Goal: Obtain resource: Download file/media

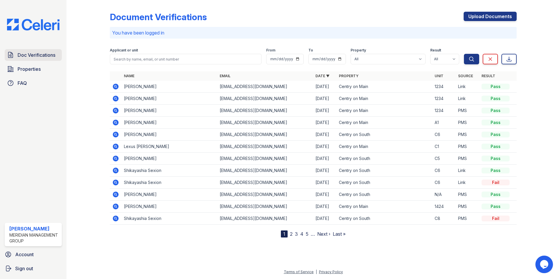
click at [28, 55] on span "Doc Verifications" at bounding box center [37, 55] width 38 height 7
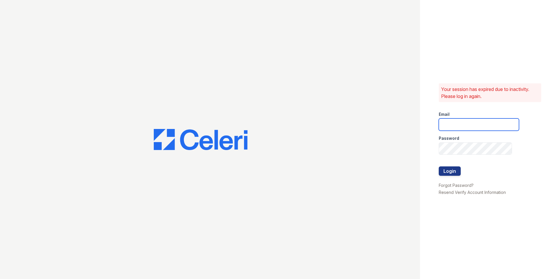
type input "[PERSON_NAME][EMAIL_ADDRESS][DOMAIN_NAME]"
click at [452, 172] on button "Login" at bounding box center [449, 171] width 22 height 9
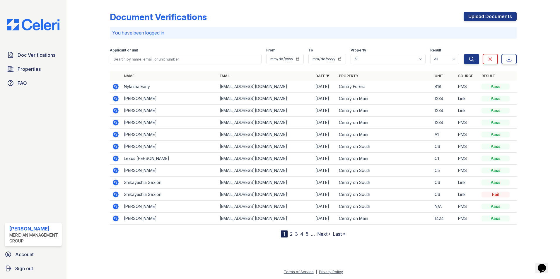
click at [113, 87] on icon at bounding box center [116, 87] width 6 height 6
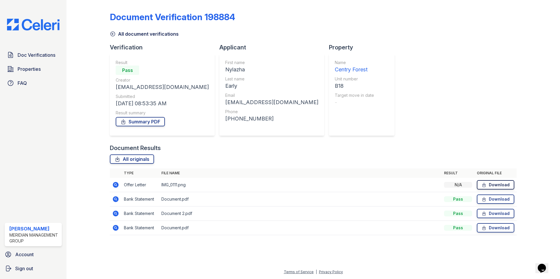
click at [494, 185] on link "Download" at bounding box center [494, 184] width 37 height 9
click at [530, 89] on div at bounding box center [533, 121] width 34 height 239
